Goal: Task Accomplishment & Management: Use online tool/utility

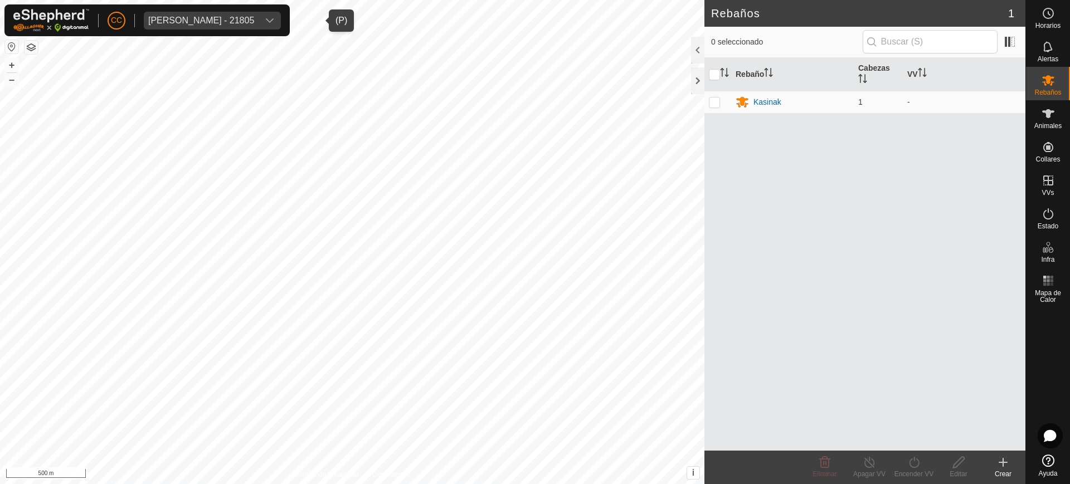
click at [195, 25] on span "[PERSON_NAME] - 21805" at bounding box center [201, 21] width 115 height 18
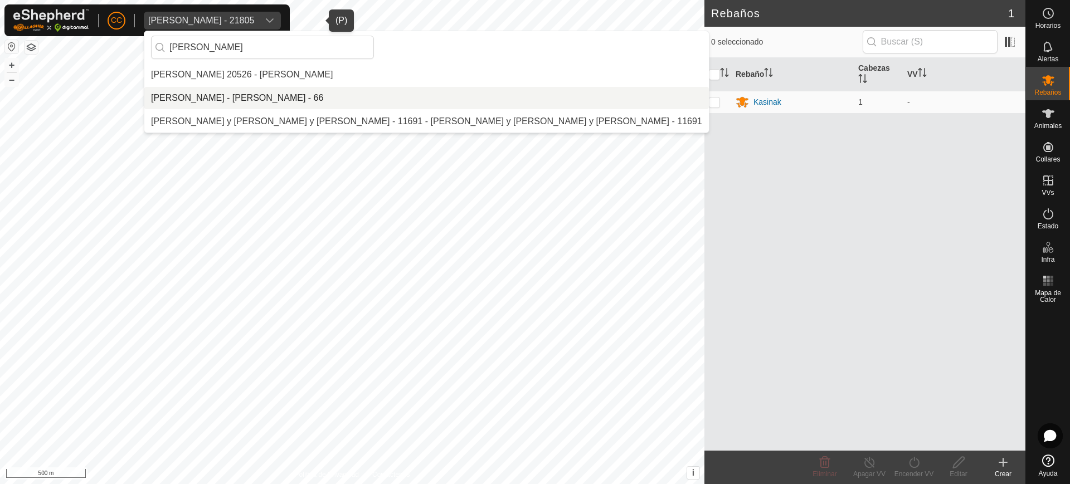
type input "aitor"
click at [237, 96] on li "AITOR JUNGUITU BEITIA - AITOR JUNGUITU BEITIA - 66" at bounding box center [426, 98] width 565 height 22
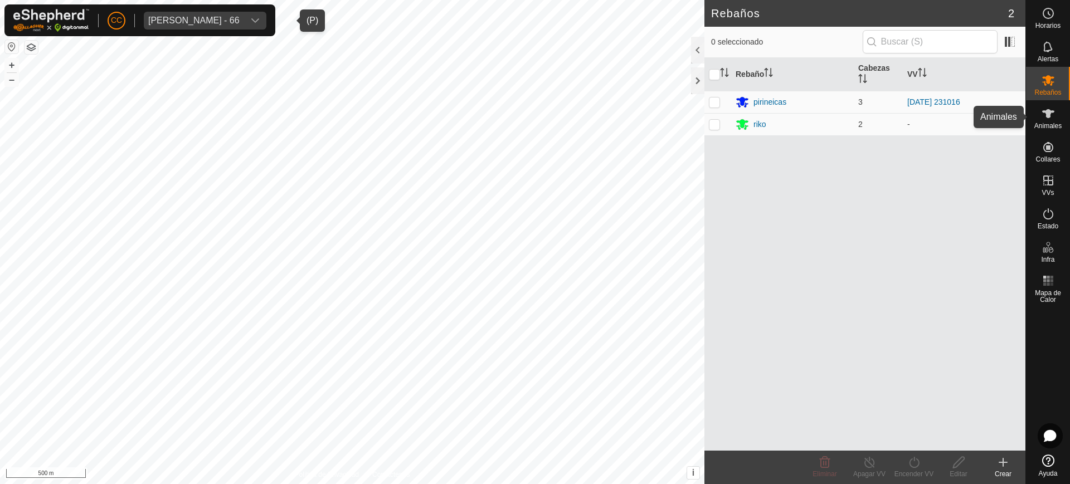
click at [1051, 124] on span "Animales" at bounding box center [1048, 126] width 27 height 7
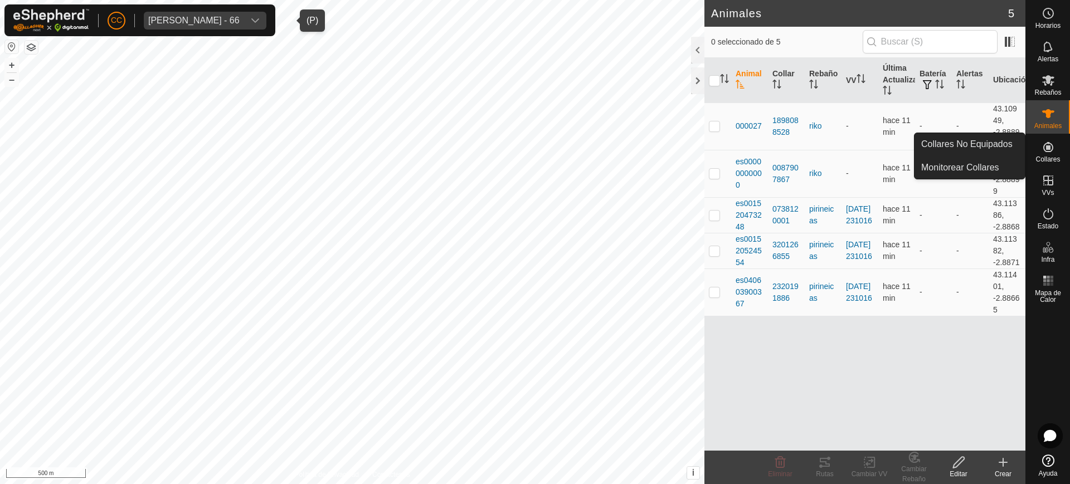
click at [1052, 158] on span "Collares" at bounding box center [1048, 159] width 25 height 7
click at [994, 138] on link "Collares No Equipados" at bounding box center [970, 144] width 110 height 22
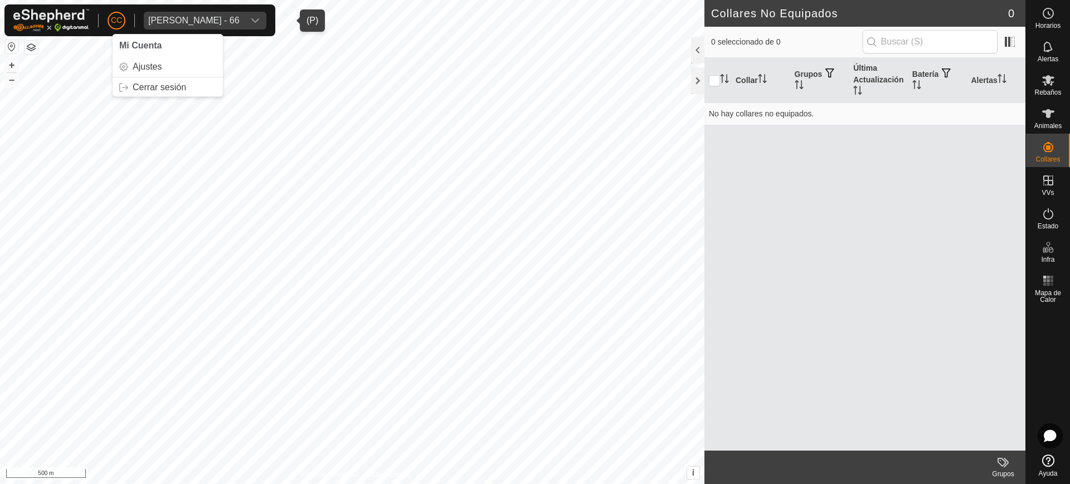
click at [240, 20] on div "AITOR JUNGUITU BEITIA - 66" at bounding box center [193, 20] width 91 height 9
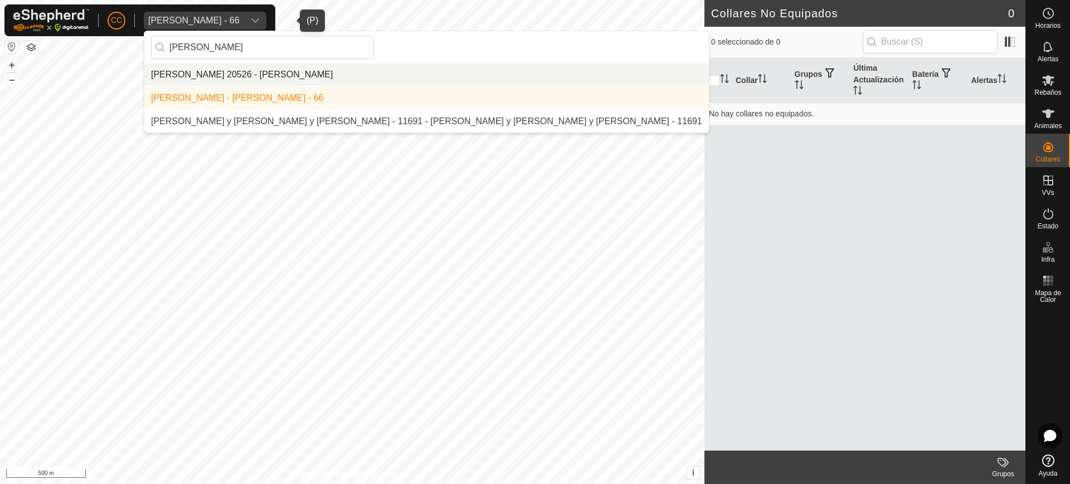
type input "aitor"
click at [237, 81] on li "Aitor 20526 - Narbon Garcia" at bounding box center [426, 75] width 565 height 22
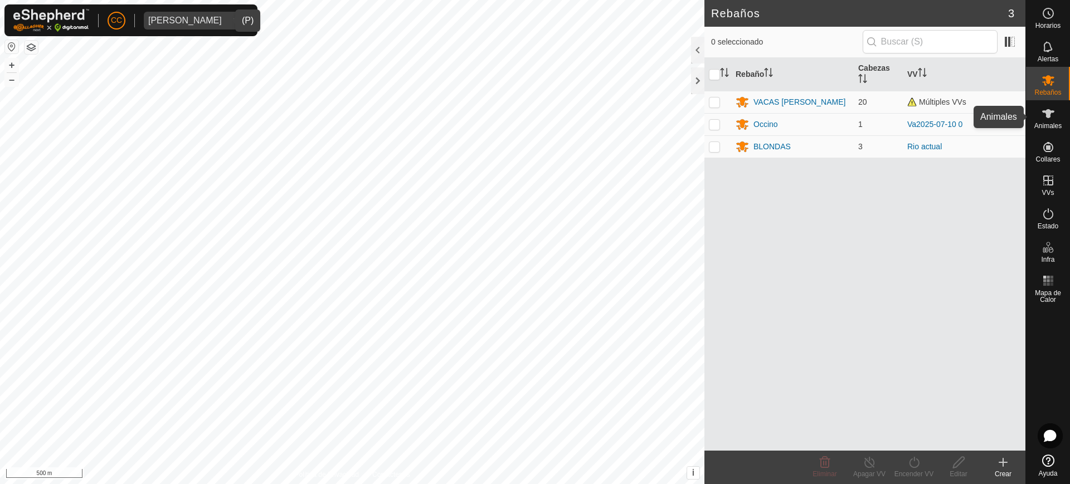
click at [1056, 123] on span "Animales" at bounding box center [1048, 126] width 27 height 7
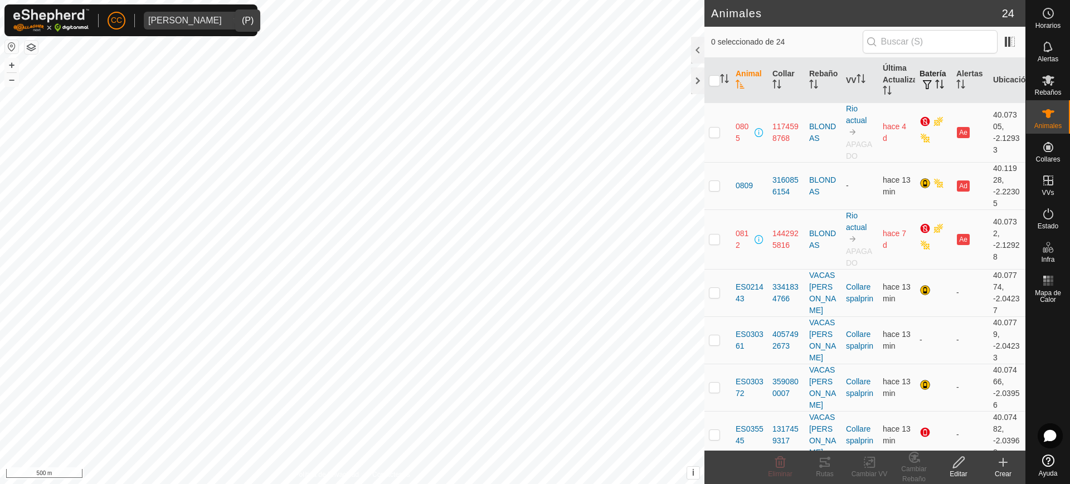
click at [935, 80] on icon "Activar para ordenar" at bounding box center [939, 84] width 9 height 9
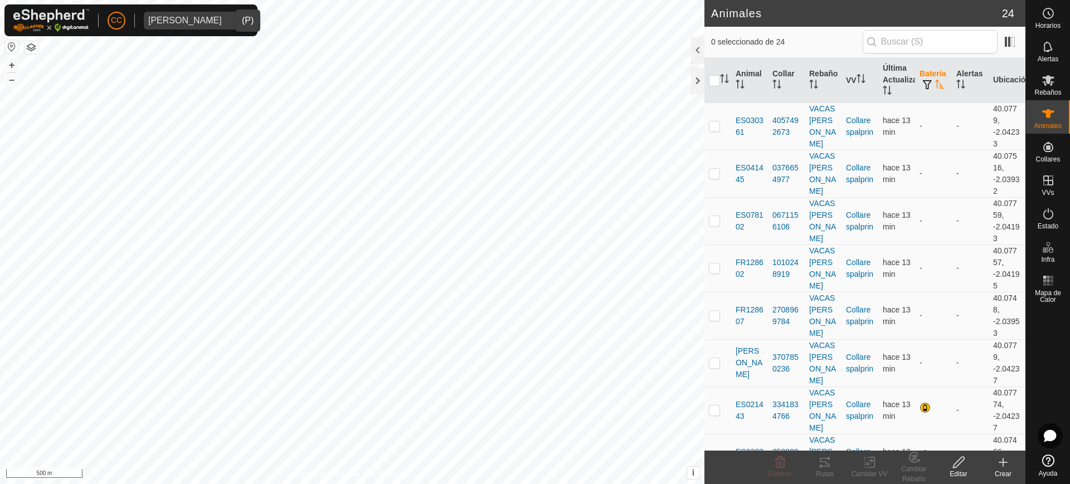
click at [935, 80] on icon "Activar para ordenar" at bounding box center [939, 84] width 9 height 9
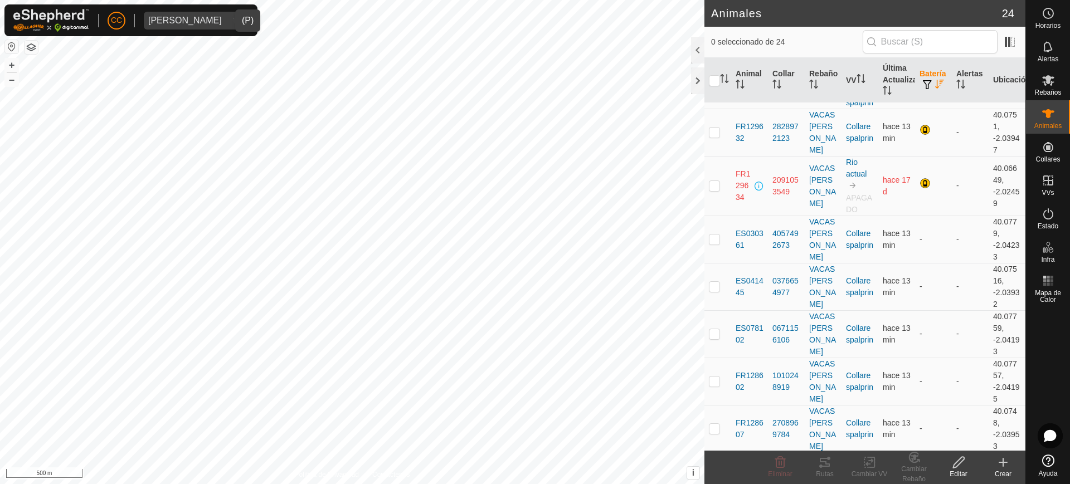
scroll to position [838, 0]
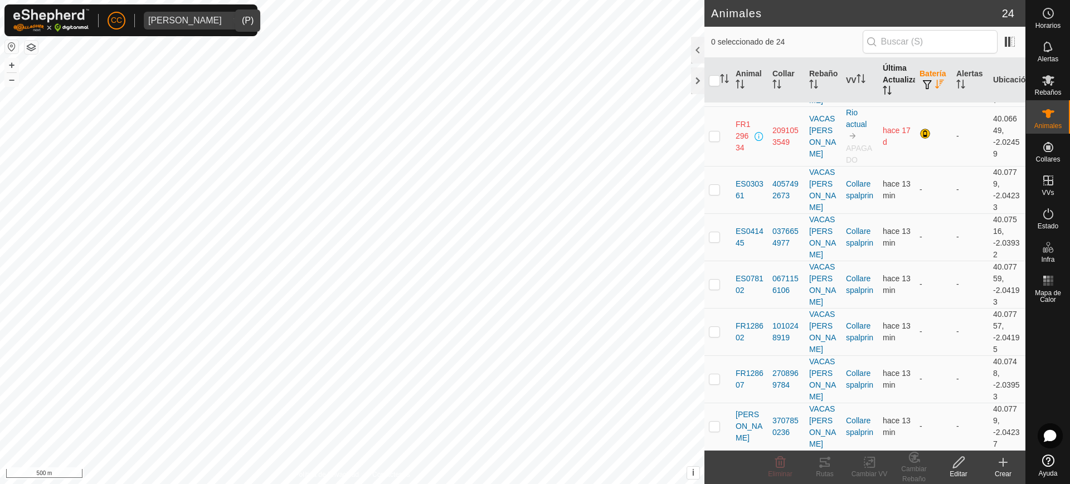
click at [879, 81] on th "Última Actualización" at bounding box center [897, 80] width 37 height 45
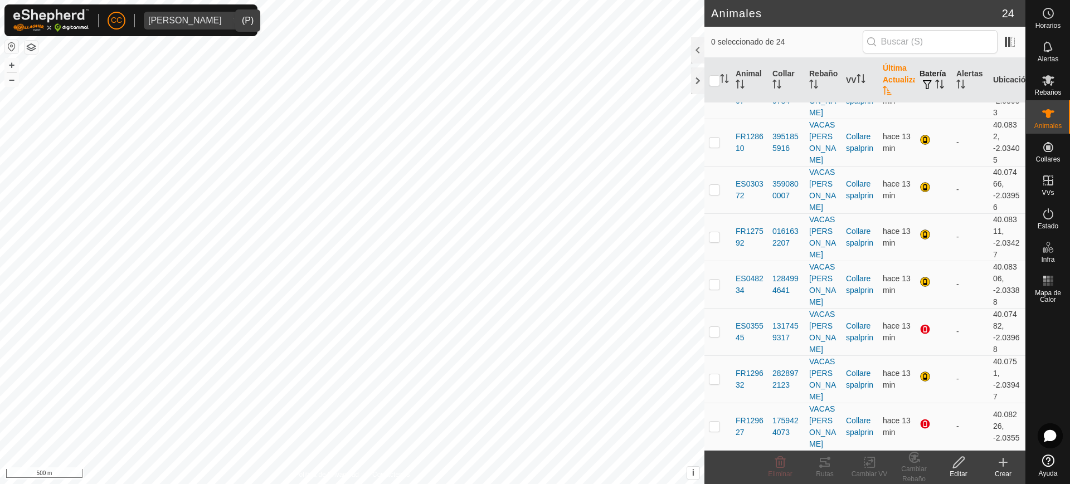
scroll to position [0, 0]
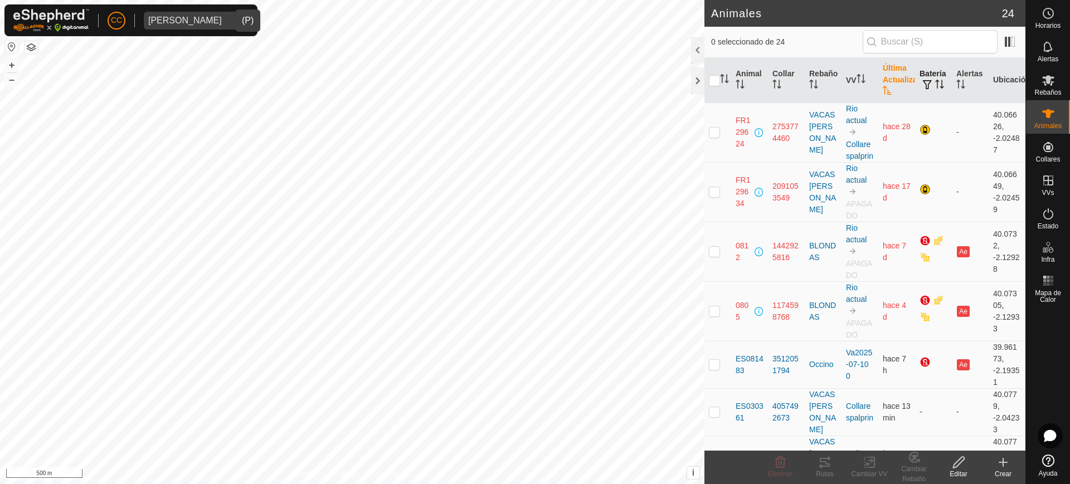
click at [879, 81] on th "Última Actualización" at bounding box center [897, 80] width 37 height 45
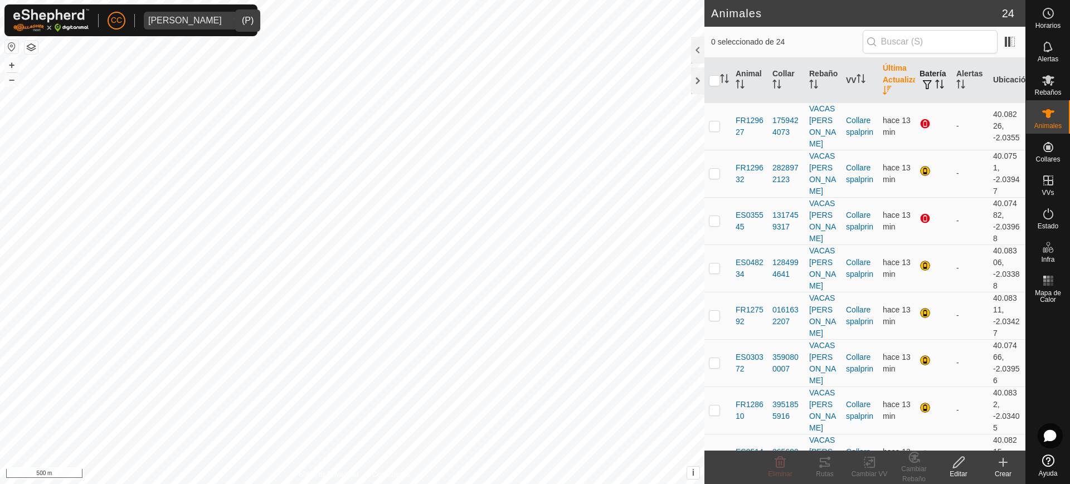
click at [880, 75] on th "Última Actualización" at bounding box center [897, 80] width 37 height 45
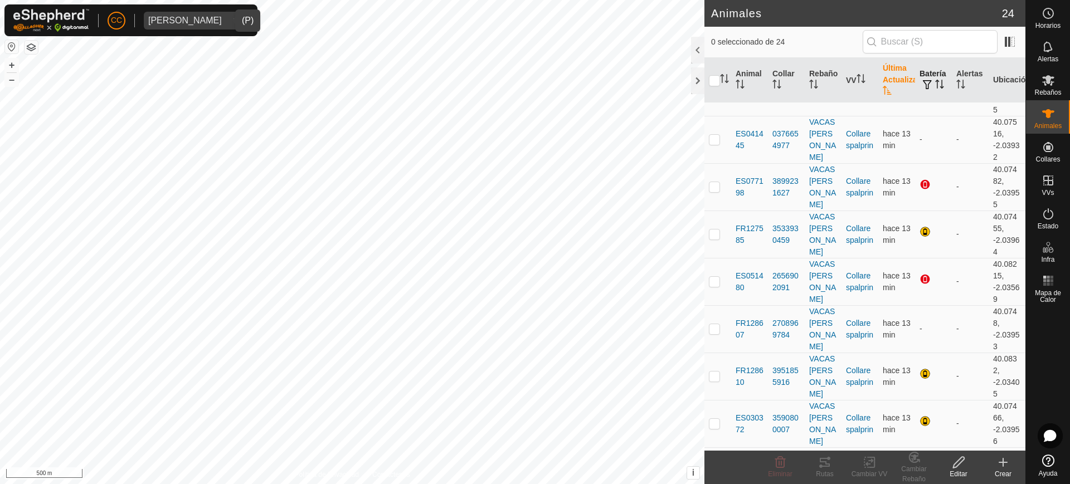
scroll to position [838, 0]
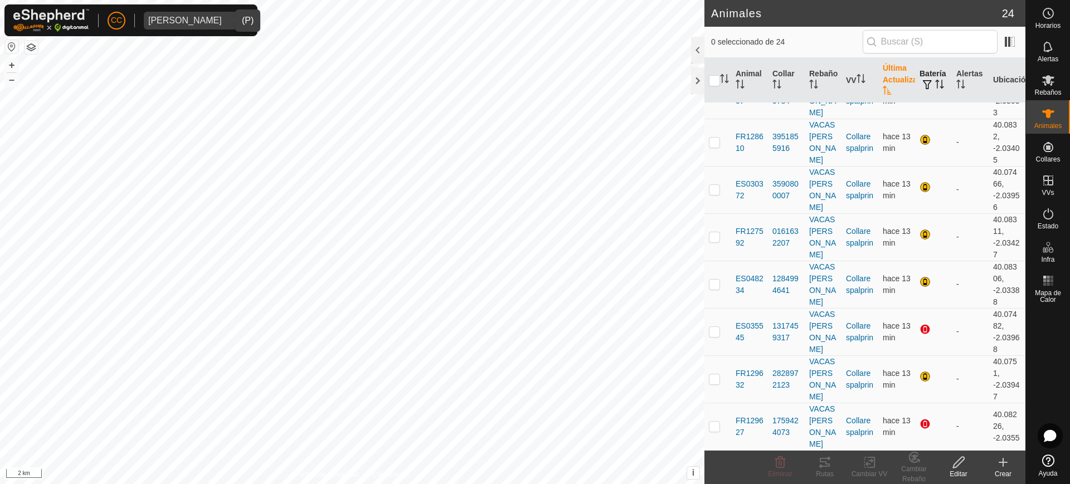
click at [226, 28] on div "dropdown trigger" at bounding box center [237, 21] width 22 height 18
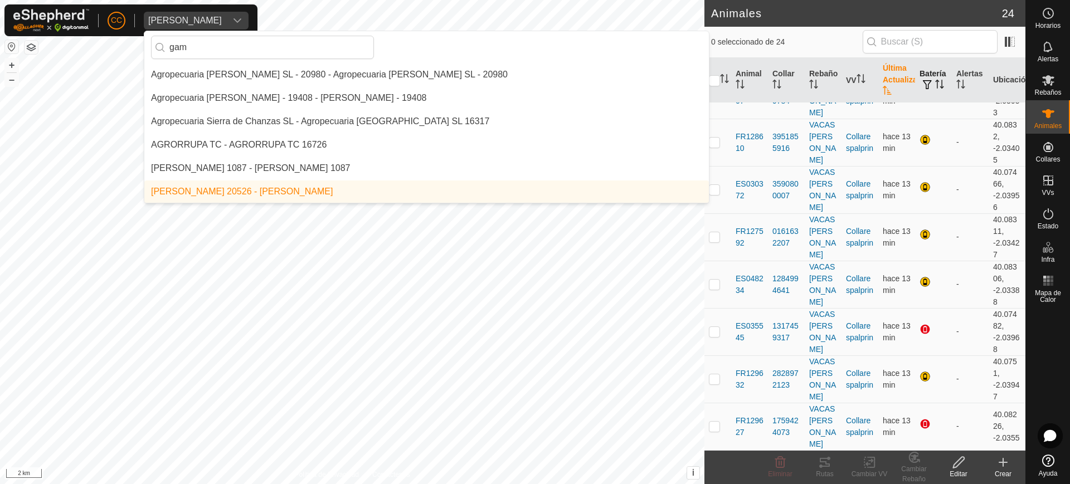
scroll to position [0, 0]
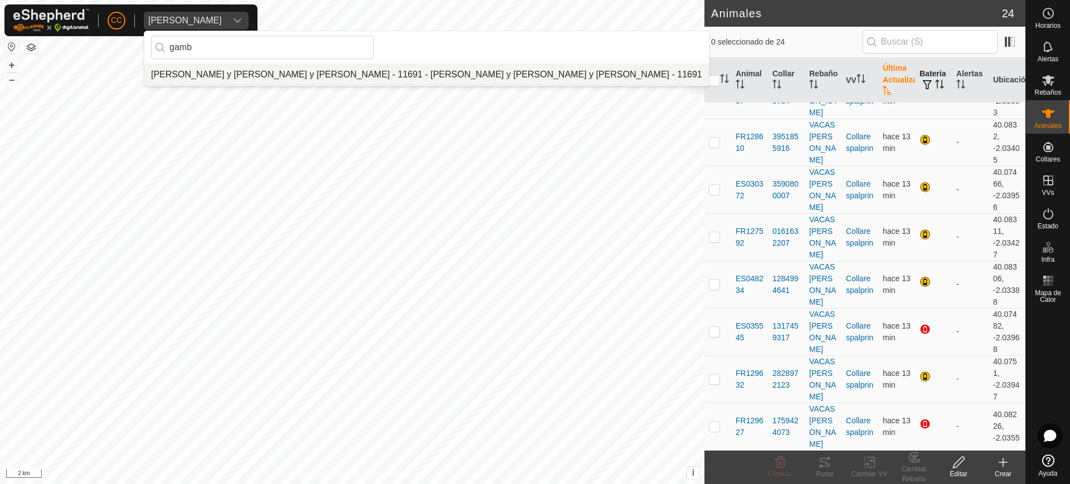
type input "gamb"
click at [285, 75] on li "Gamboa Aitor y Gamboa de Miguel y Xavier - 11691 - Gamboa Aitor y Gamboa de Mig…" at bounding box center [426, 75] width 565 height 22
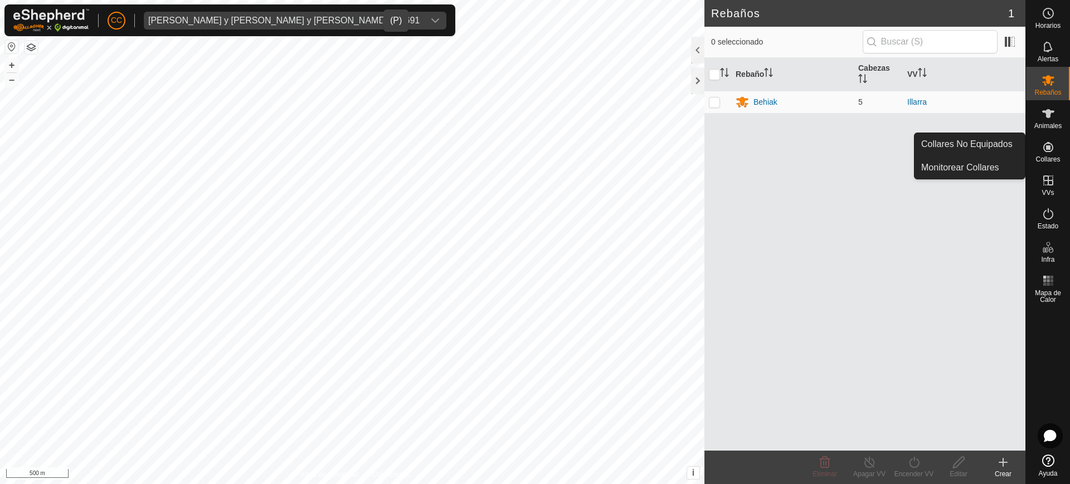
click at [1046, 143] on icon at bounding box center [1049, 147] width 10 height 10
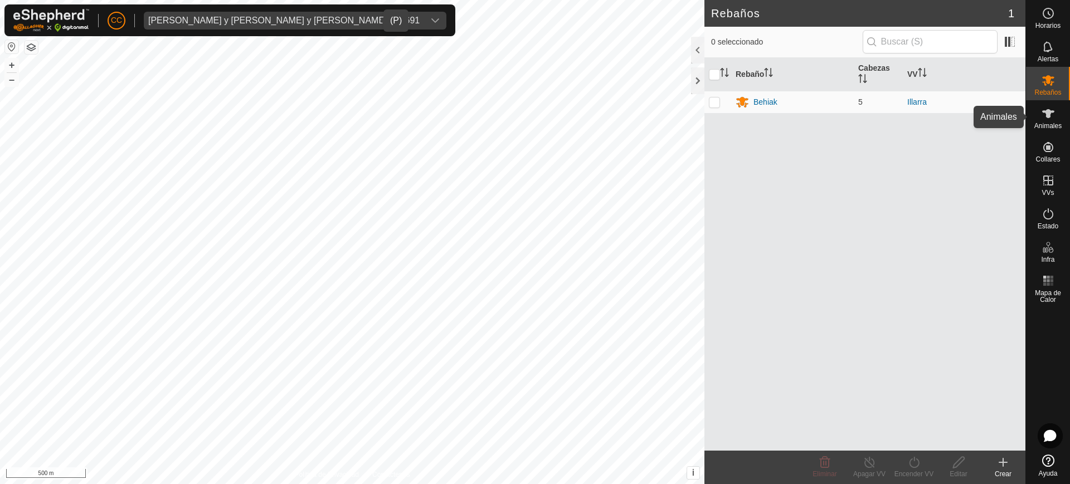
click at [1049, 117] on icon at bounding box center [1048, 113] width 12 height 9
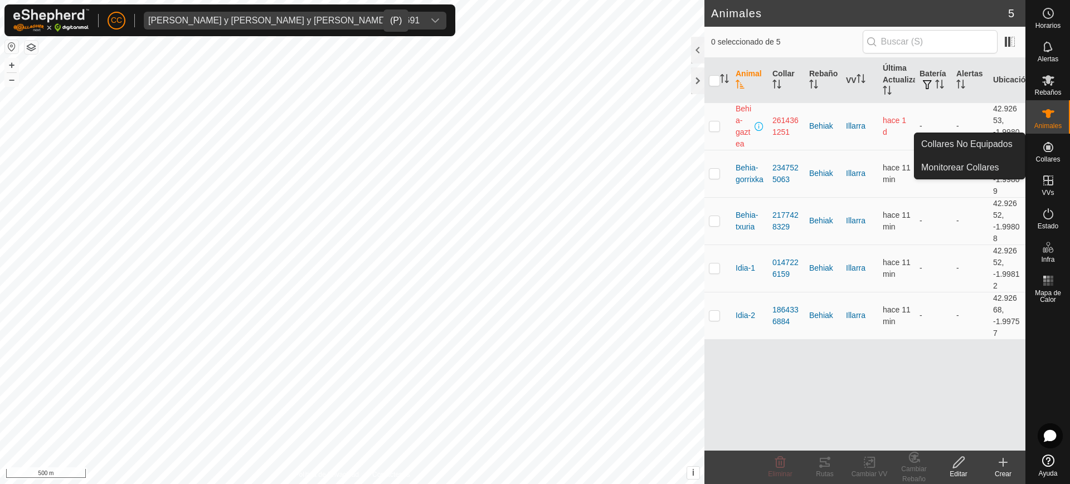
click at [1046, 144] on icon at bounding box center [1048, 146] width 13 height 13
click at [1006, 141] on link "Collares No Equipados" at bounding box center [970, 144] width 110 height 22
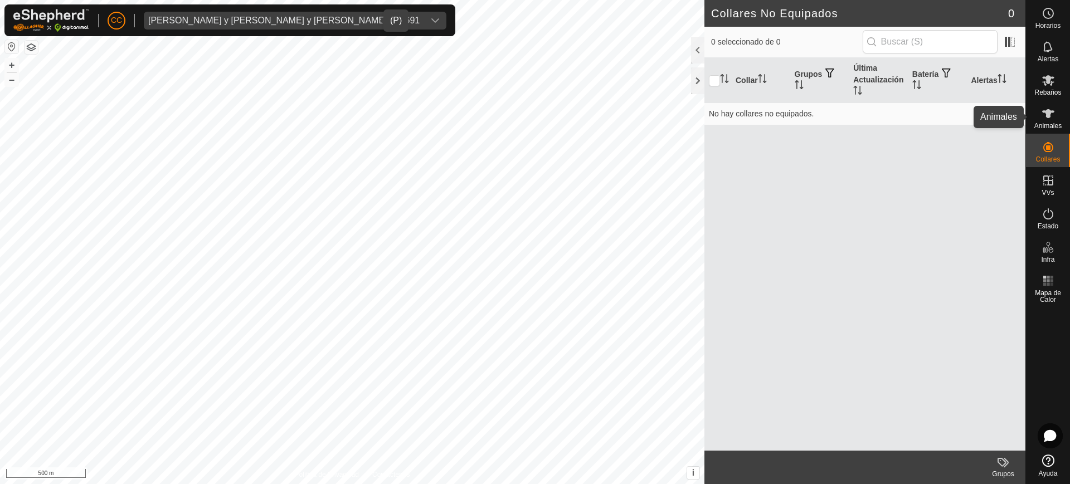
click at [1064, 120] on div "Animales" at bounding box center [1048, 116] width 44 height 33
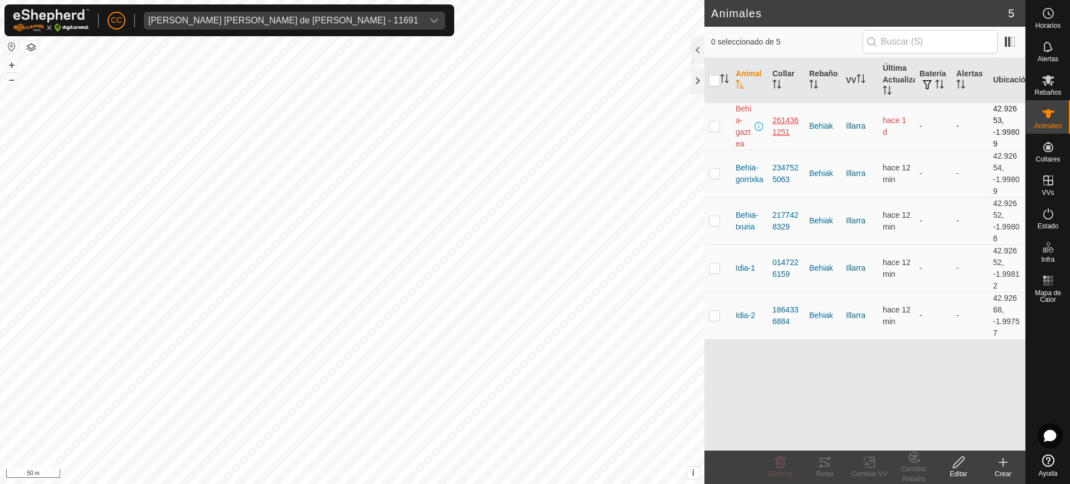
click at [779, 130] on div "2614361251" at bounding box center [787, 126] width 28 height 23
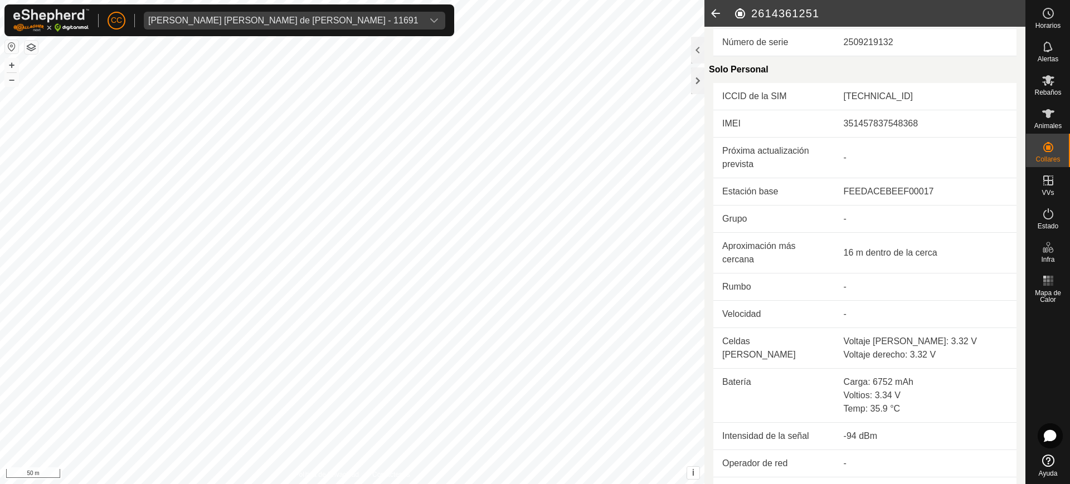
scroll to position [228, 0]
click at [712, 18] on icon at bounding box center [716, 13] width 22 height 27
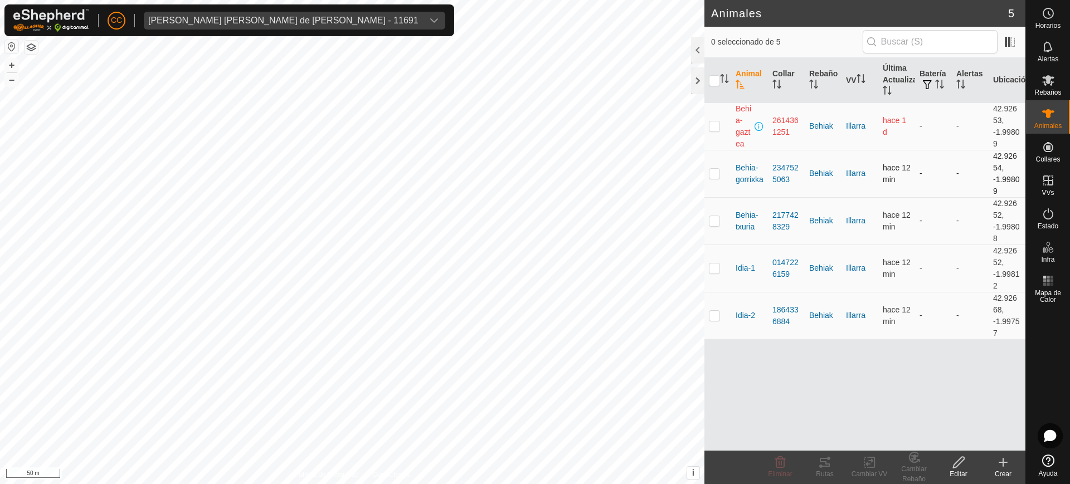
click at [714, 169] on p-checkbox at bounding box center [714, 173] width 11 height 9
checkbox input "true"
click at [832, 465] on tracks-svg-icon at bounding box center [825, 462] width 45 height 13
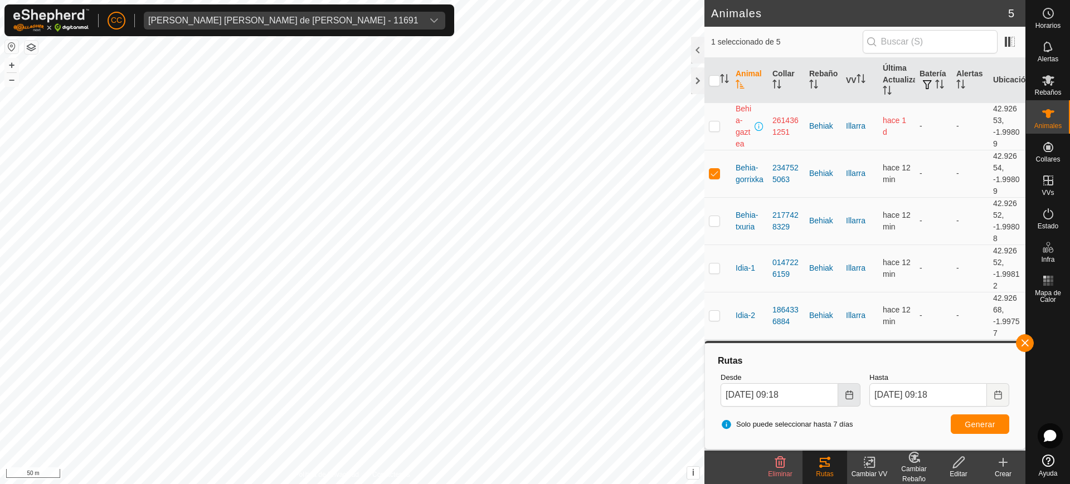
click at [849, 394] on icon "Choose Date" at bounding box center [849, 395] width 9 height 9
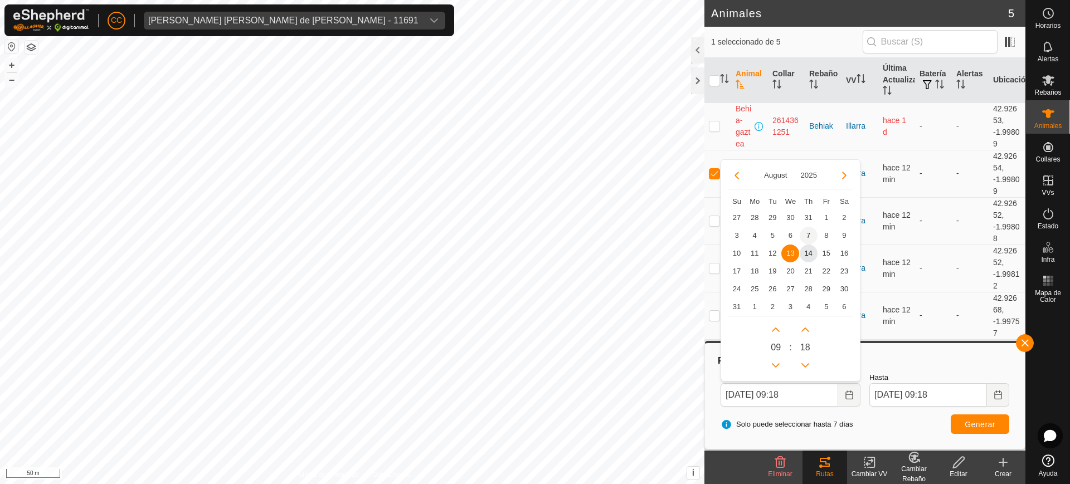
click at [810, 235] on span "7" at bounding box center [809, 236] width 18 height 18
type input "07 Aug, 2025 09:18"
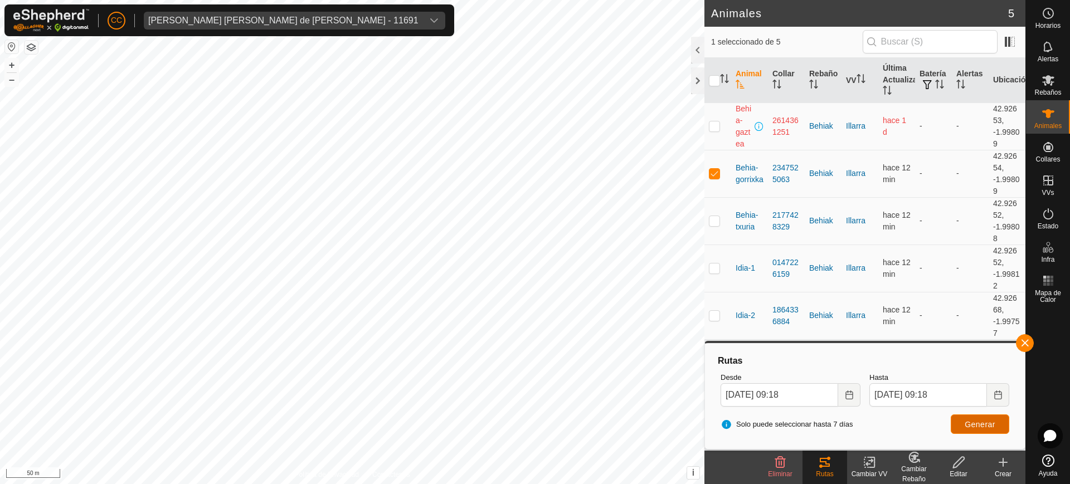
click at [979, 434] on button "Generar" at bounding box center [980, 425] width 59 height 20
click at [989, 394] on button "Choose Date" at bounding box center [998, 395] width 22 height 23
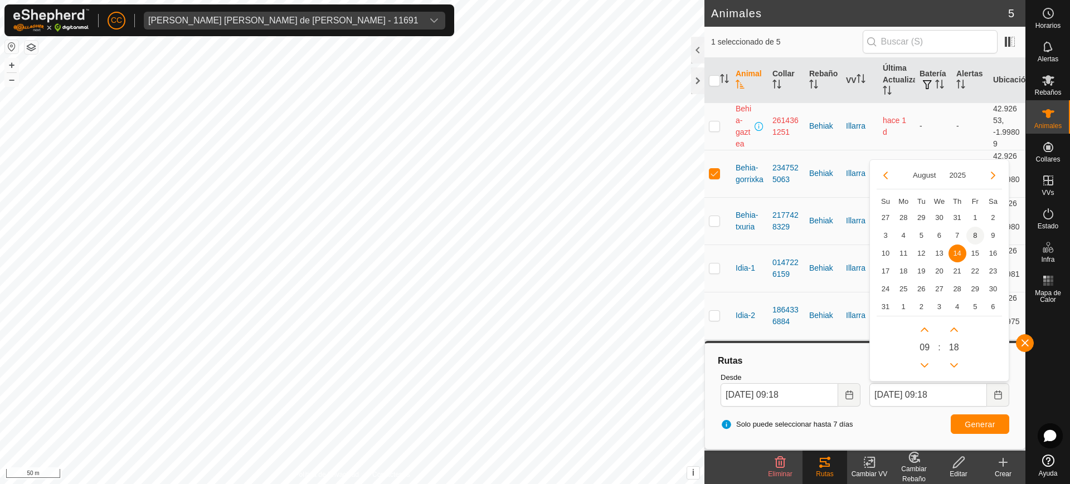
click at [971, 236] on span "8" at bounding box center [976, 236] width 18 height 18
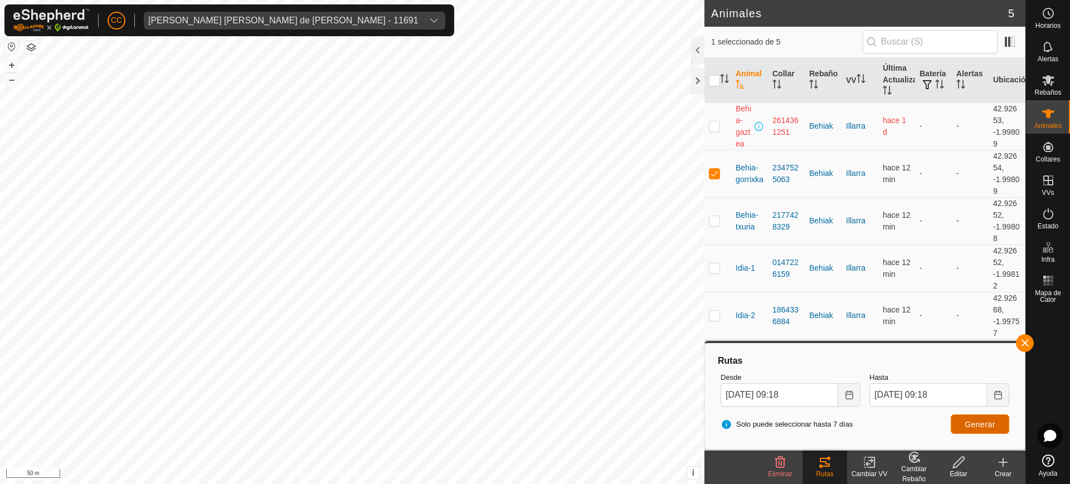
click at [976, 427] on span "Generar" at bounding box center [980, 424] width 31 height 9
click at [996, 398] on icon "Choose Date" at bounding box center [998, 395] width 9 height 9
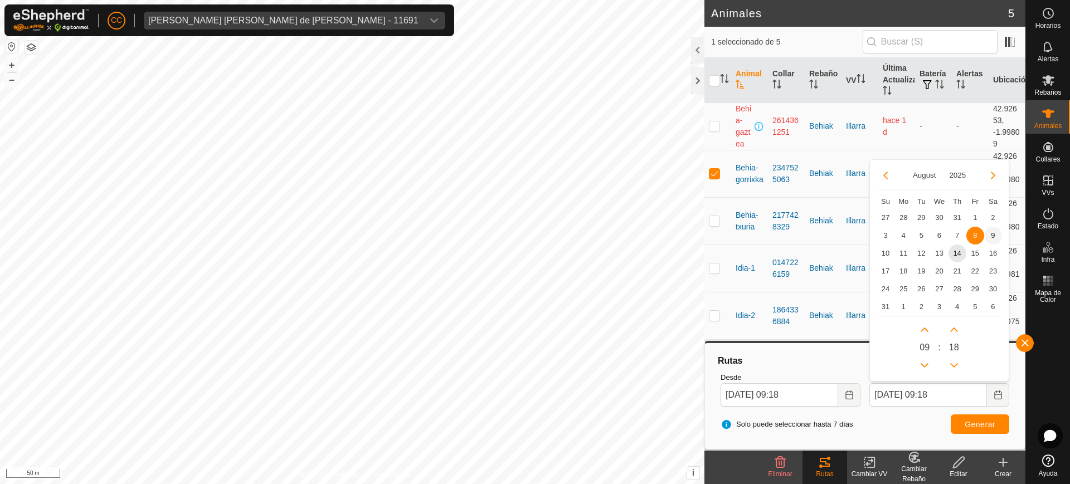
click at [991, 235] on span "9" at bounding box center [993, 236] width 18 height 18
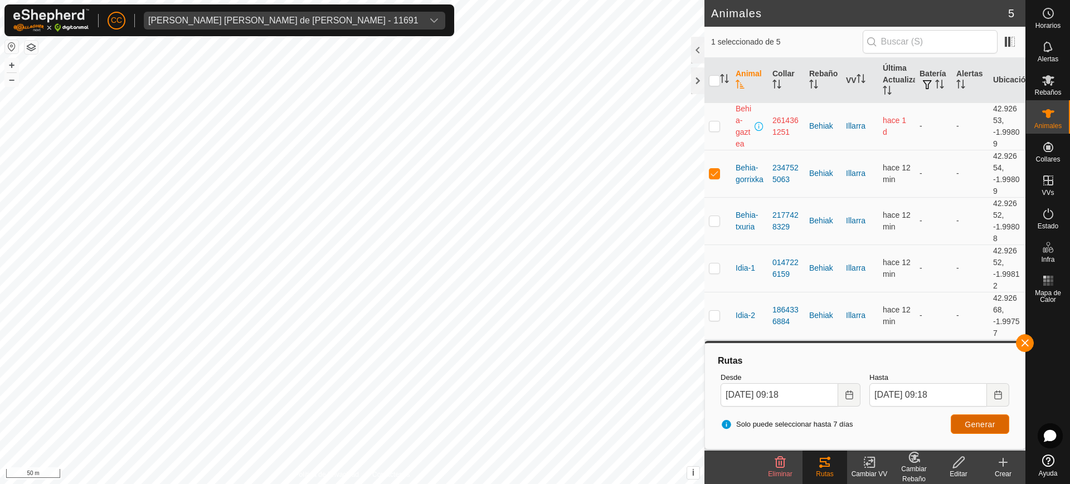
click at [973, 423] on span "Generar" at bounding box center [980, 424] width 31 height 9
click at [998, 392] on icon "Choose Date" at bounding box center [998, 395] width 9 height 9
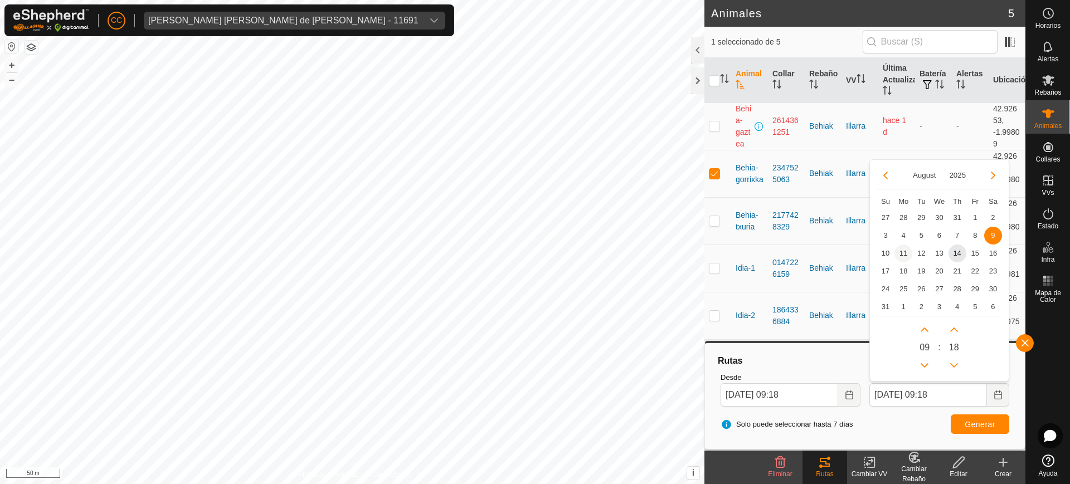
click at [904, 252] on span "11" at bounding box center [904, 254] width 18 height 18
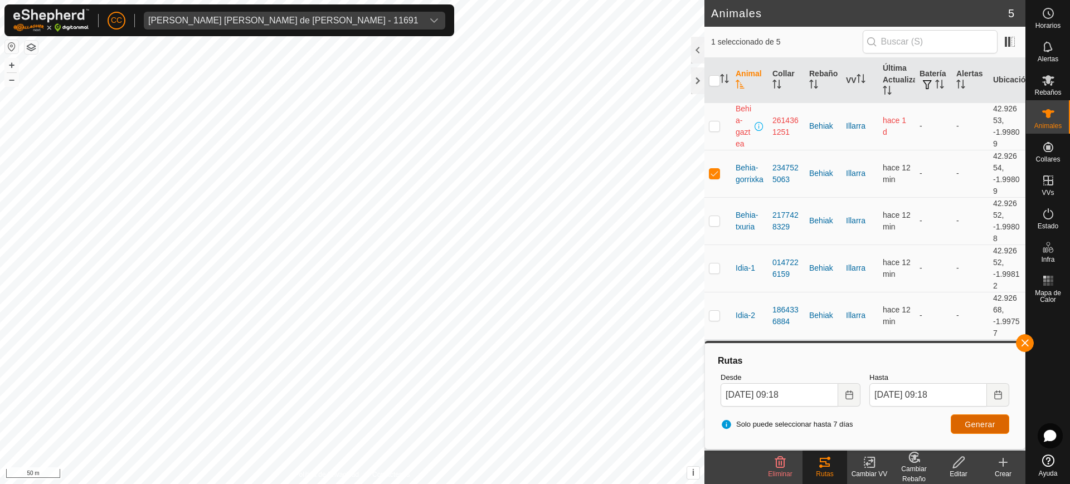
click at [988, 418] on button "Generar" at bounding box center [980, 425] width 59 height 20
click at [980, 418] on button "Generar" at bounding box center [980, 425] width 59 height 20
click at [1003, 396] on button "Choose Date" at bounding box center [998, 395] width 22 height 23
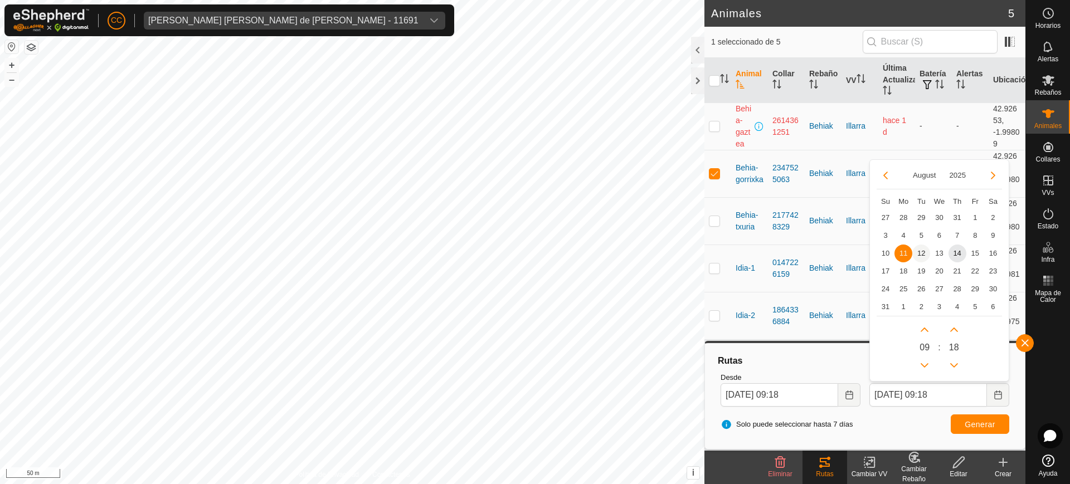
click at [921, 248] on span "12" at bounding box center [922, 254] width 18 height 18
type input "12 Aug, 2025 09:18"
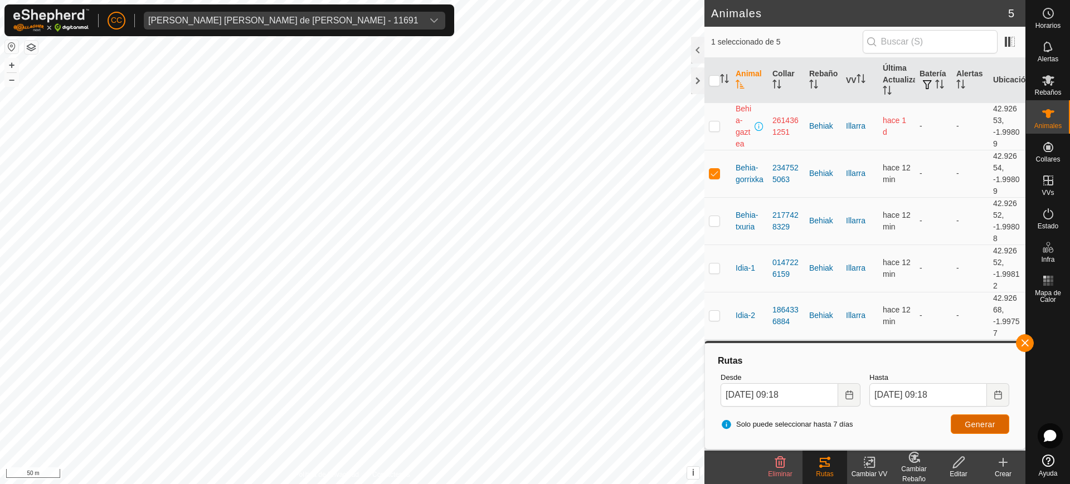
click at [984, 425] on span "Generar" at bounding box center [980, 424] width 31 height 9
